Goal: Task Accomplishment & Management: Use online tool/utility

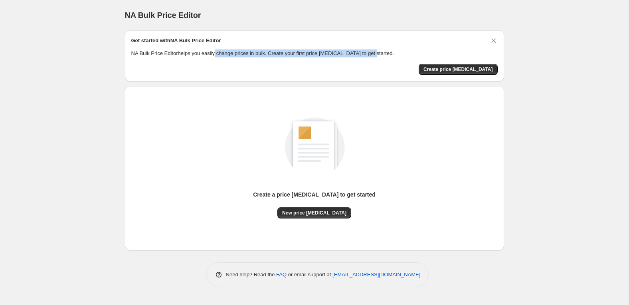
drag, startPoint x: 219, startPoint y: 53, endPoint x: 383, endPoint y: 53, distance: 164.1
click at [383, 53] on p "NA Bulk Price Editor helps you easily change prices in bulk. Create your first …" at bounding box center [314, 54] width 366 height 8
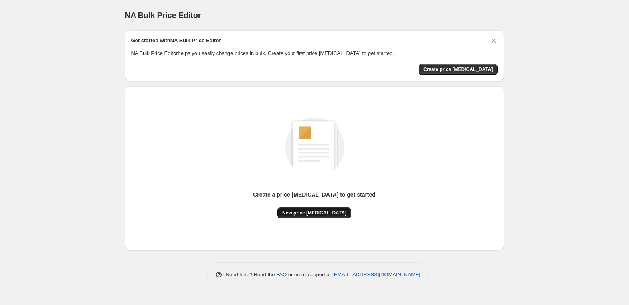
click at [315, 211] on span "New price [MEDICAL_DATA]" at bounding box center [314, 213] width 64 height 6
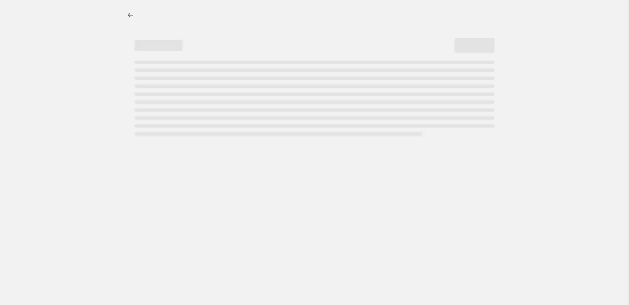
select select "percentage"
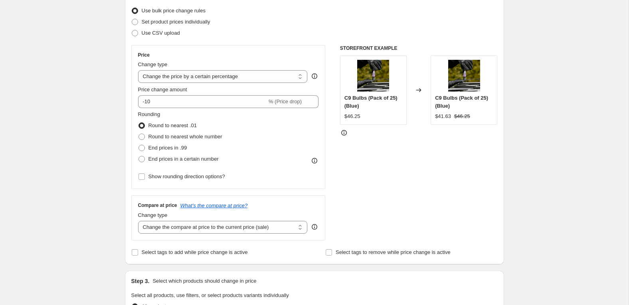
scroll to position [103, 0]
click at [249, 74] on select "Change the price to a certain amount Change the price by a certain amount Chang…" at bounding box center [223, 75] width 170 height 13
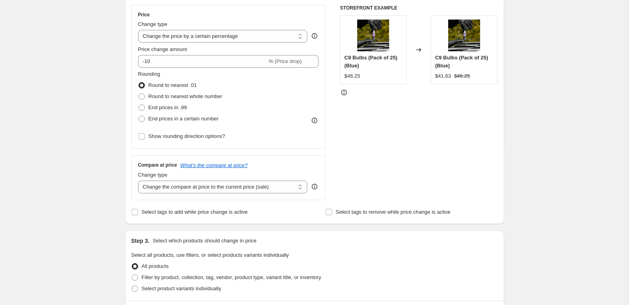
scroll to position [146, 0]
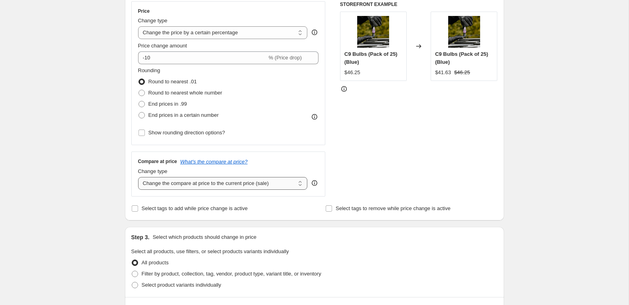
click at [269, 185] on select "Change the compare at price to the current price (sale) Change the compare at p…" at bounding box center [223, 183] width 170 height 13
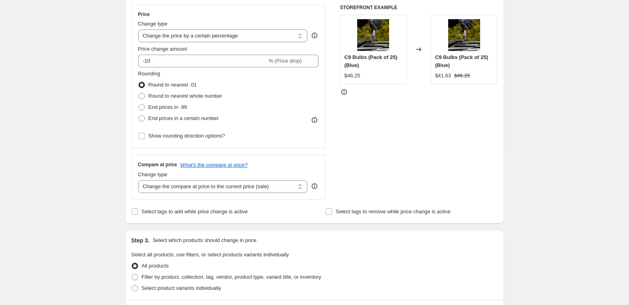
scroll to position [289, 0]
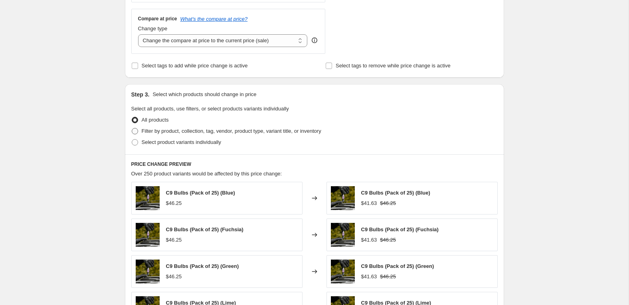
click at [174, 130] on span "Filter by product, collection, tag, vendor, product type, variant title, or inv…" at bounding box center [232, 131] width 180 height 6
click at [132, 129] on input "Filter by product, collection, tag, vendor, product type, variant title, or inv…" at bounding box center [132, 128] width 0 height 0
radio input "true"
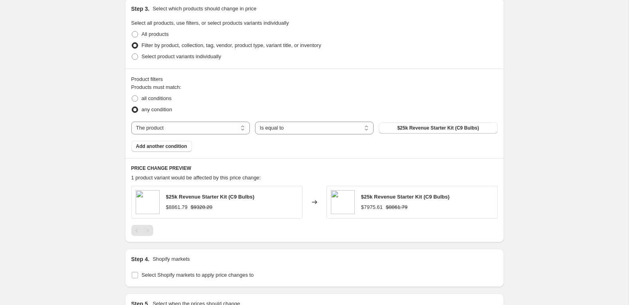
scroll to position [460, 0]
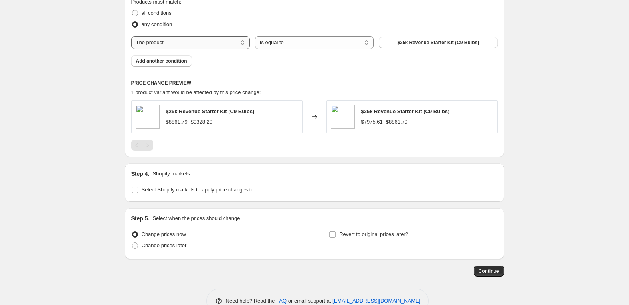
click at [214, 42] on select "The product The product's collection The product's tag The product's vendor The…" at bounding box center [190, 42] width 119 height 13
click at [446, 42] on span "$25k Revenue Starter Kit (C9 Bulbs)" at bounding box center [438, 43] width 82 height 6
click at [206, 34] on div "Products must match: all conditions any condition The product The product's col…" at bounding box center [314, 32] width 366 height 69
click at [206, 40] on select "The product The product's collection The product's tag The product's vendor The…" at bounding box center [190, 42] width 119 height 13
select select "collection"
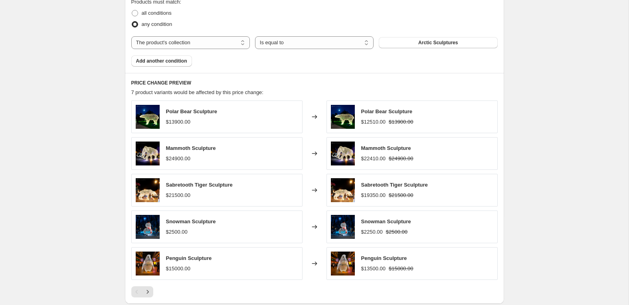
click at [430, 41] on span "Arctic Sculptures" at bounding box center [438, 43] width 40 height 6
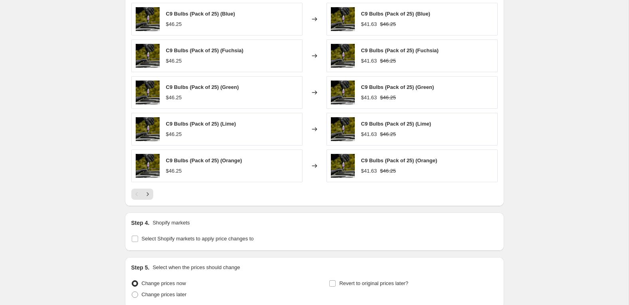
scroll to position [624, 0]
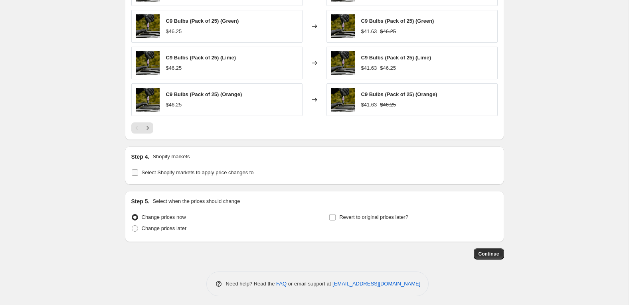
click at [248, 170] on span "Select Shopify markets to apply price changes to" at bounding box center [198, 173] width 112 height 6
click at [138, 170] on input "Select Shopify markets to apply price changes to" at bounding box center [135, 173] width 6 height 6
checkbox input "true"
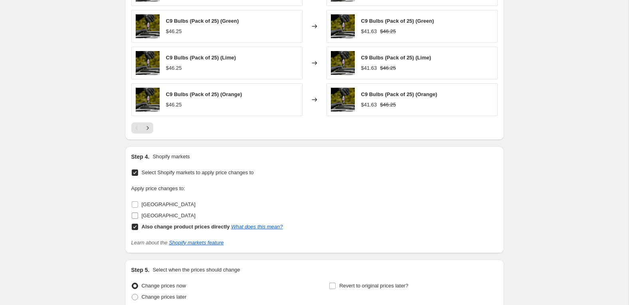
click at [165, 213] on span "[GEOGRAPHIC_DATA]" at bounding box center [169, 216] width 54 height 6
click at [138, 213] on input "[GEOGRAPHIC_DATA]" at bounding box center [135, 216] width 6 height 6
checkbox input "true"
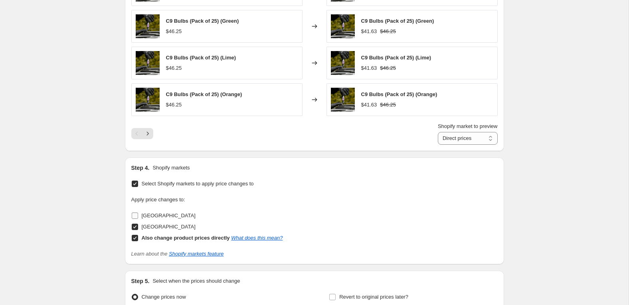
click at [155, 214] on span "[GEOGRAPHIC_DATA]" at bounding box center [169, 216] width 54 height 6
click at [138, 214] on input "[GEOGRAPHIC_DATA]" at bounding box center [135, 216] width 6 height 6
checkbox input "true"
click at [271, 237] on link "What does this mean?" at bounding box center [256, 238] width 51 height 6
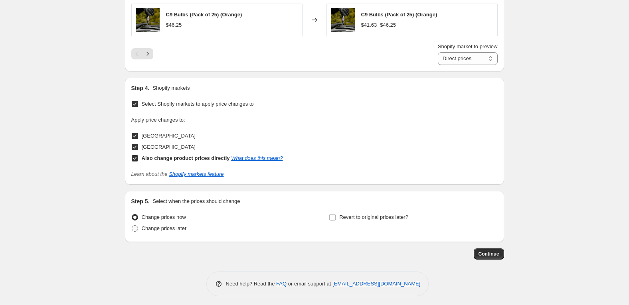
click at [182, 226] on span "Change prices later" at bounding box center [164, 229] width 45 height 6
click at [132, 226] on input "Change prices later" at bounding box center [132, 226] width 0 height 0
radio input "true"
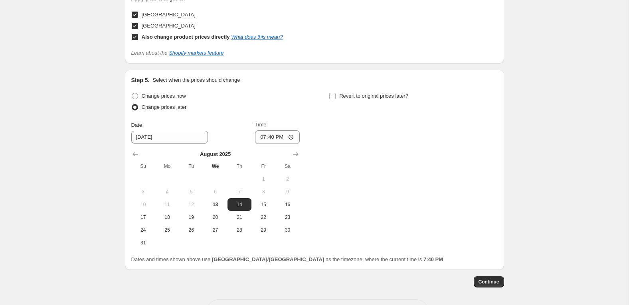
scroll to position [853, 0]
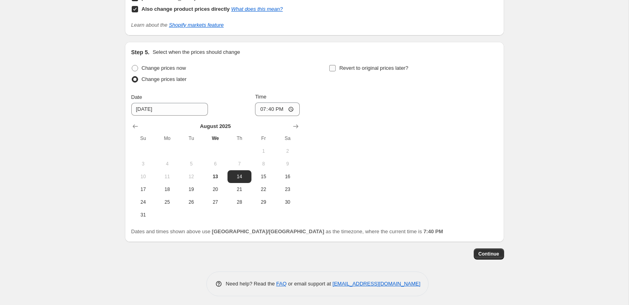
click at [343, 65] on span "Revert to original prices later?" at bounding box center [373, 68] width 69 height 6
click at [336, 65] on input "Revert to original prices later?" at bounding box center [332, 68] width 6 height 6
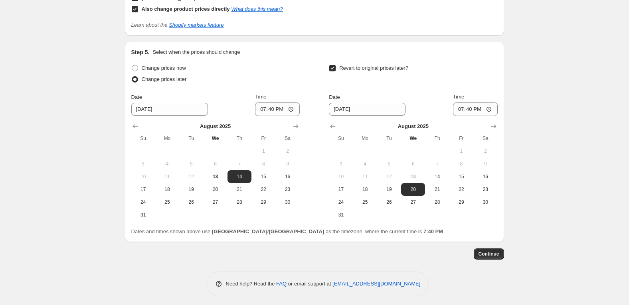
click at [334, 63] on label "Revert to original prices later?" at bounding box center [368, 68] width 79 height 11
click at [334, 65] on input "Revert to original prices later?" at bounding box center [332, 68] width 6 height 6
checkbox input "false"
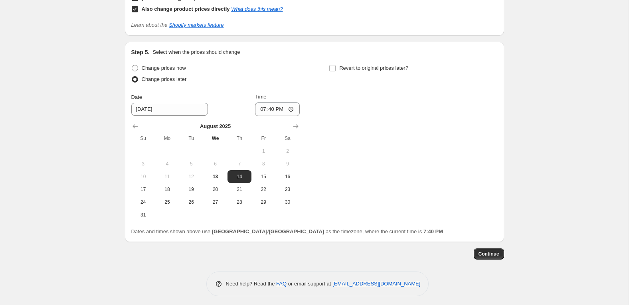
click at [162, 75] on span "Change prices later" at bounding box center [164, 79] width 45 height 8
click at [132, 76] on input "Change prices later" at bounding box center [132, 76] width 0 height 0
click at [163, 80] on span "Change prices later" at bounding box center [164, 79] width 45 height 8
click at [132, 77] on input "Change prices later" at bounding box center [132, 76] width 0 height 0
click at [142, 76] on span "Change prices later" at bounding box center [164, 79] width 45 height 6
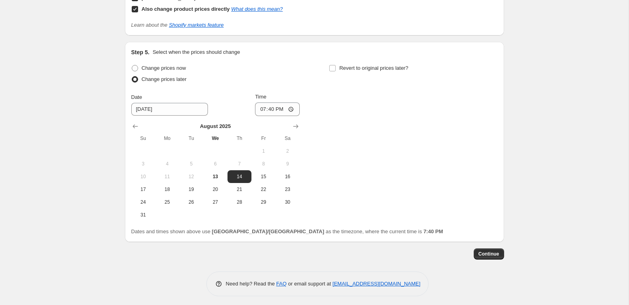
click at [132, 76] on input "Change prices later" at bounding box center [132, 76] width 0 height 0
click at [143, 67] on span "Change prices now" at bounding box center [164, 68] width 44 height 6
click at [132, 65] on input "Change prices now" at bounding box center [132, 65] width 0 height 0
radio input "true"
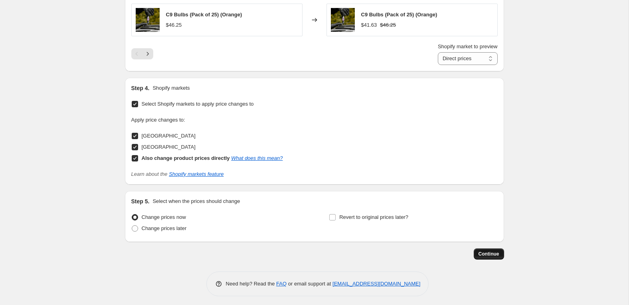
click at [488, 251] on span "Continue" at bounding box center [489, 254] width 21 height 6
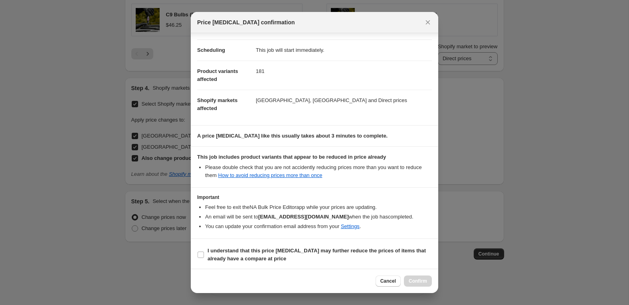
scroll to position [57, 0]
click at [387, 283] on span "Cancel" at bounding box center [388, 281] width 16 height 6
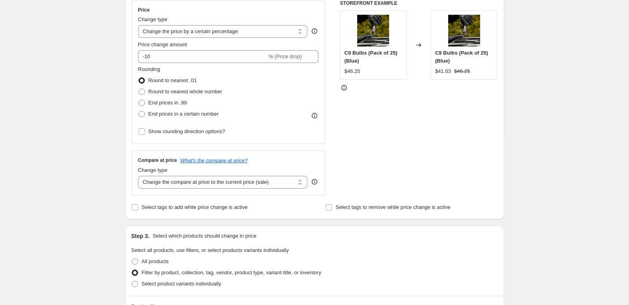
scroll to position [0, 0]
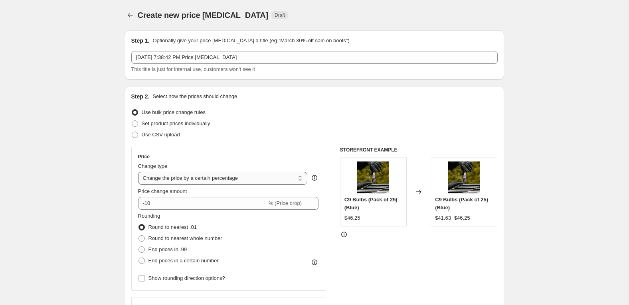
click at [231, 178] on select "Change the price to a certain amount Change the price by a certain amount Chang…" at bounding box center [223, 178] width 170 height 13
select select "margin"
type input "50"
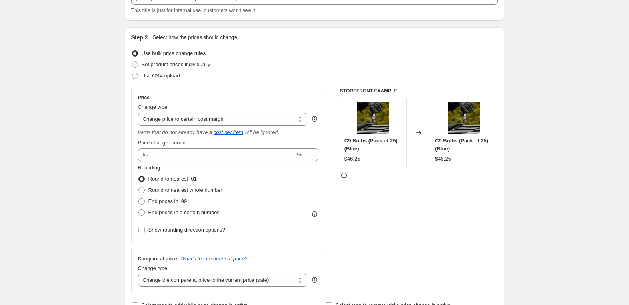
scroll to position [60, 0]
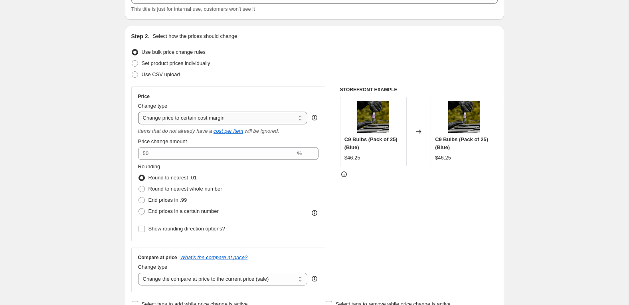
click at [231, 117] on select "Change the price to a certain amount Change the price by a certain amount Chang…" at bounding box center [223, 118] width 170 height 13
click at [285, 118] on select "Change the price to a certain amount Change the price by a certain amount Chang…" at bounding box center [223, 118] width 170 height 13
select select "to"
type input "80.00"
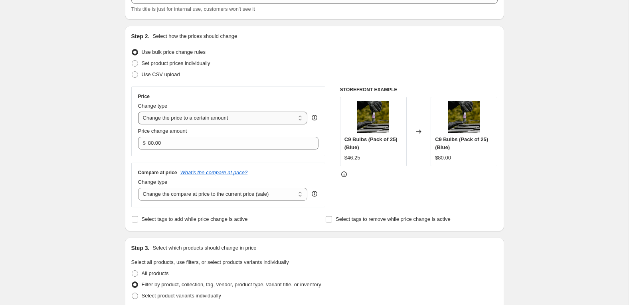
click at [240, 121] on select "Change the price to a certain amount Change the price by a certain amount Chang…" at bounding box center [223, 118] width 170 height 13
select select "percentage"
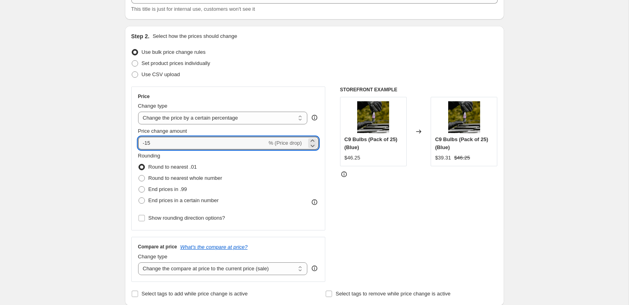
drag, startPoint x: 185, startPoint y: 143, endPoint x: 107, endPoint y: 143, distance: 78.2
type input "10"
click at [373, 219] on div "STOREFRONT EXAMPLE C9 Bulbs (Pack of 25) (Blue) $46.25 Changed to C9 Bulbs (Pac…" at bounding box center [419, 185] width 158 height 196
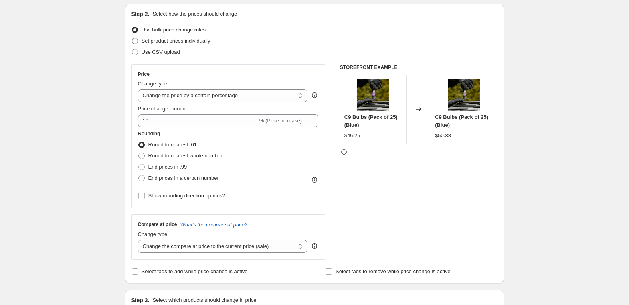
scroll to position [82, 0]
click at [265, 248] on select "Change the compare at price to the current price (sale) Change the compare at p…" at bounding box center [223, 247] width 170 height 13
select select "remove"
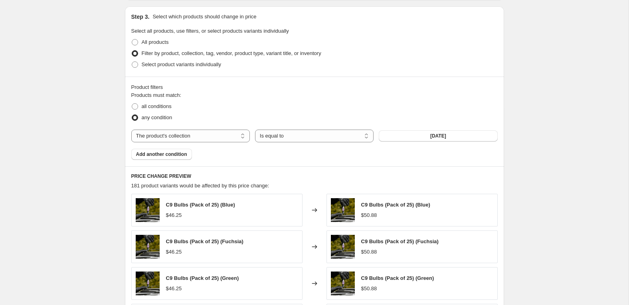
scroll to position [364, 0]
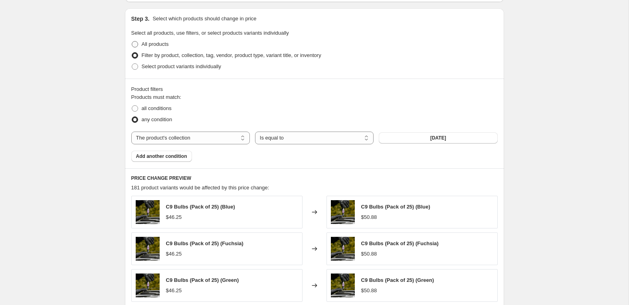
click at [159, 44] on span "All products" at bounding box center [155, 44] width 27 height 6
click at [132, 42] on input "All products" at bounding box center [132, 41] width 0 height 0
radio input "true"
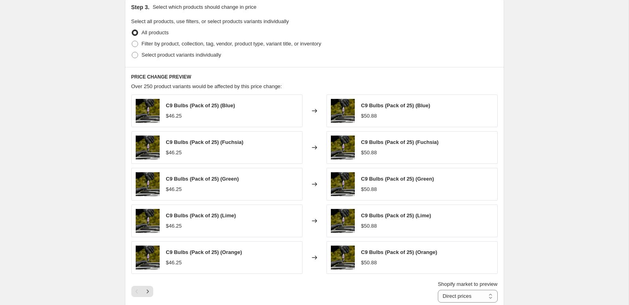
scroll to position [377, 0]
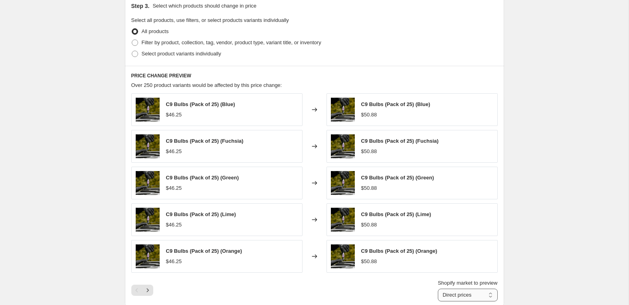
click at [459, 291] on select "Direct prices [GEOGRAPHIC_DATA] [GEOGRAPHIC_DATA]" at bounding box center [468, 295] width 60 height 13
select select "49053630746"
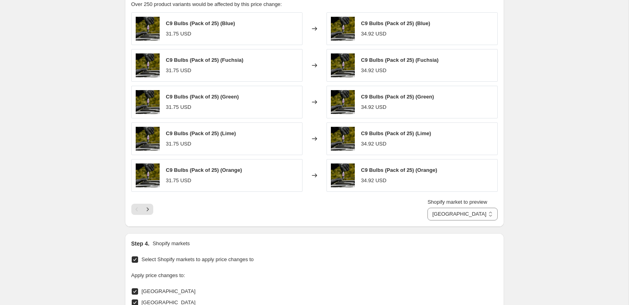
scroll to position [614, 0]
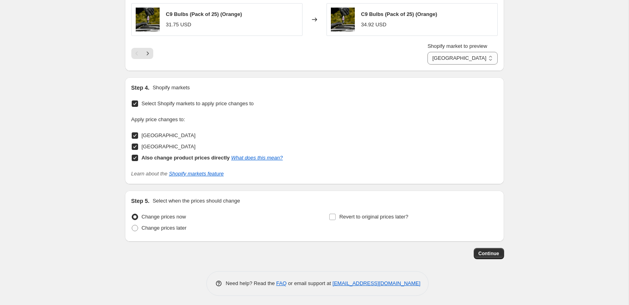
click at [135, 134] on input "[GEOGRAPHIC_DATA]" at bounding box center [135, 136] width 6 height 6
checkbox input "false"
click at [135, 156] on input "Also change product prices directly What does this mean?" at bounding box center [135, 158] width 6 height 6
checkbox input "false"
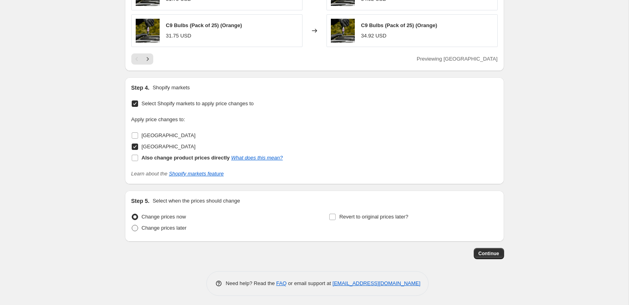
click at [170, 229] on span "Change prices later" at bounding box center [164, 228] width 45 height 8
click at [132, 226] on input "Change prices later" at bounding box center [132, 225] width 0 height 0
radio input "true"
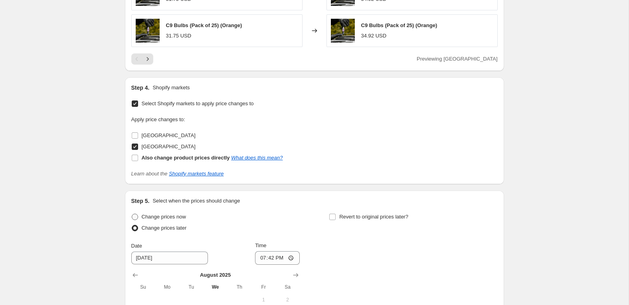
click at [167, 214] on span "Change prices now" at bounding box center [164, 217] width 44 height 6
click at [132, 214] on input "Change prices now" at bounding box center [132, 214] width 0 height 0
radio input "true"
